Goal: Navigation & Orientation: Find specific page/section

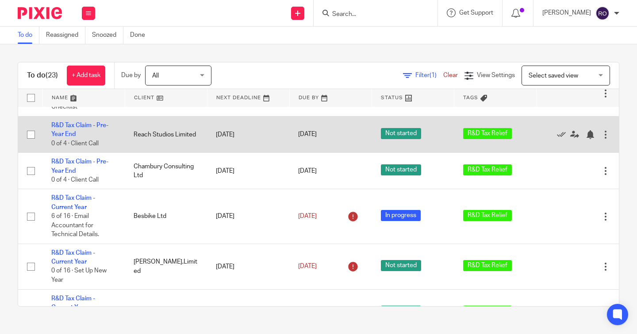
scroll to position [72, 0]
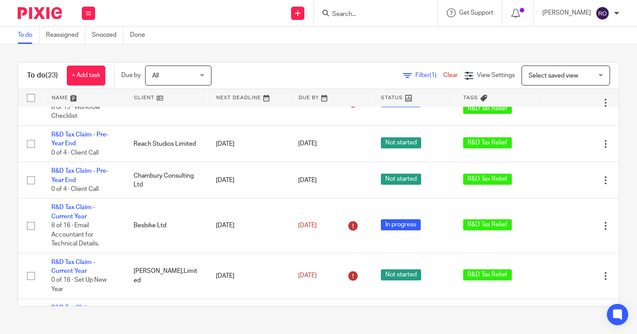
click at [524, 14] on div at bounding box center [518, 13] width 31 height 26
click at [520, 14] on icon at bounding box center [515, 13] width 9 height 9
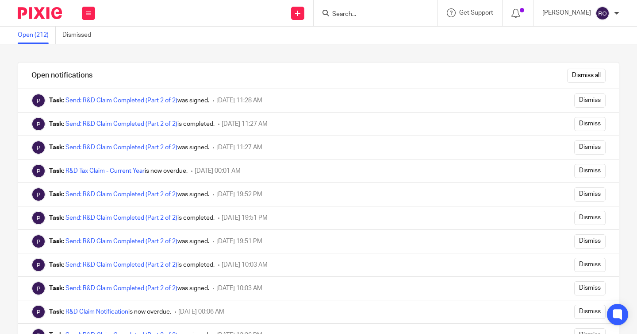
click at [50, 15] on img at bounding box center [40, 13] width 44 height 12
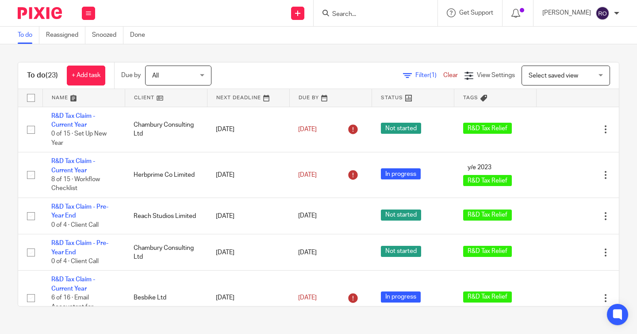
click at [203, 50] on div "To do (23) + Add task Due by All All Today Tomorrow This week Next week This mo…" at bounding box center [318, 184] width 637 height 280
